Goal: Task Accomplishment & Management: Manage account settings

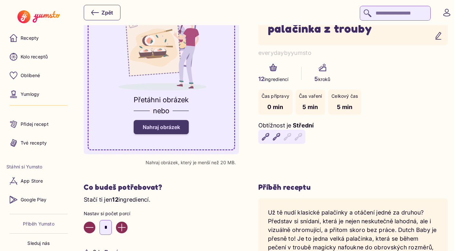
scroll to position [103, 0]
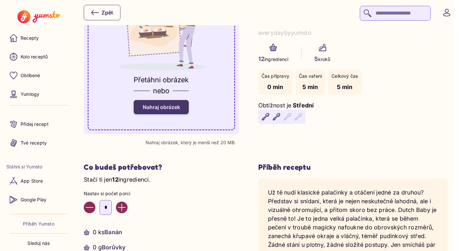
click at [122, 209] on icon "Increase value" at bounding box center [122, 207] width 8 height 8
type input "*"
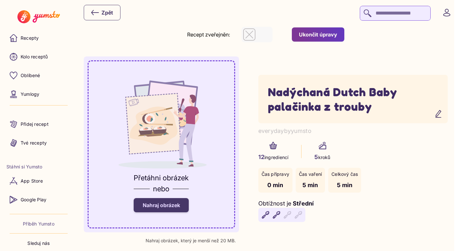
scroll to position [0, 0]
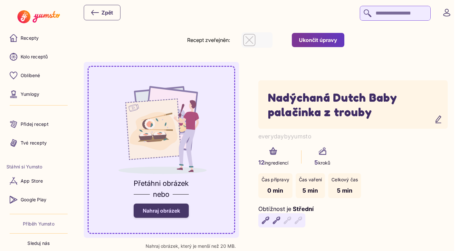
click at [335, 41] on div "Ukončit úpravy" at bounding box center [318, 39] width 38 height 7
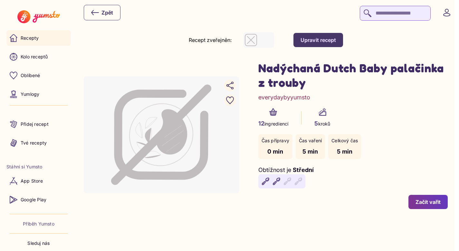
click at [36, 41] on p "Recepty" at bounding box center [30, 38] width 18 height 6
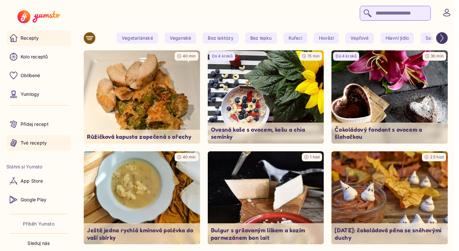
click at [49, 141] on link "Tvé recepty" at bounding box center [38, 142] width 64 height 15
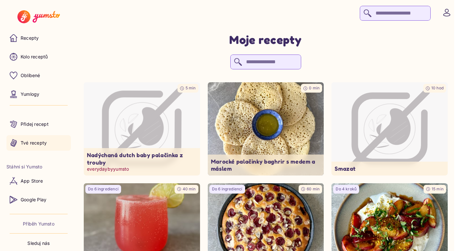
click at [153, 108] on icon "Image not available" at bounding box center [141, 128] width 85 height 85
